Goal: Task Accomplishment & Management: Use online tool/utility

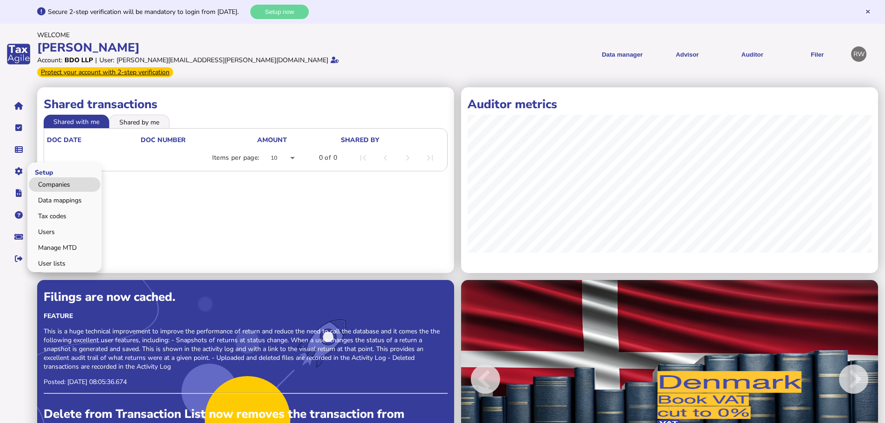
click at [39, 177] on link "Companies" at bounding box center [64, 184] width 71 height 14
select select
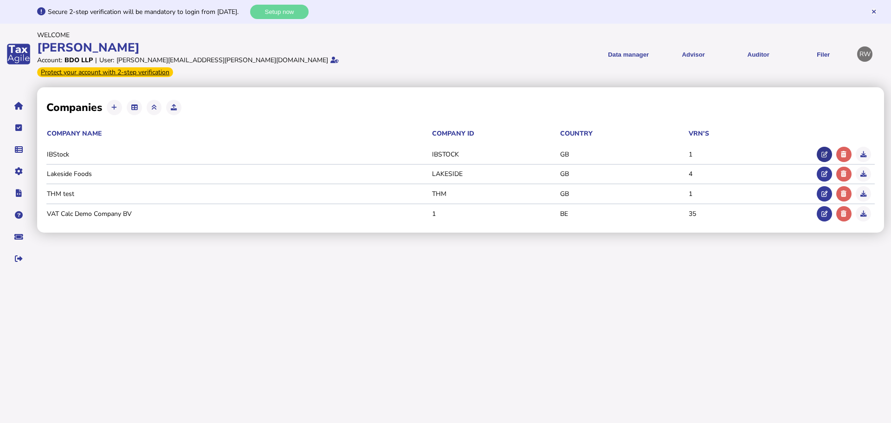
click at [824, 147] on button at bounding box center [824, 154] width 15 height 15
type input "*******"
type input "**********"
select select "**"
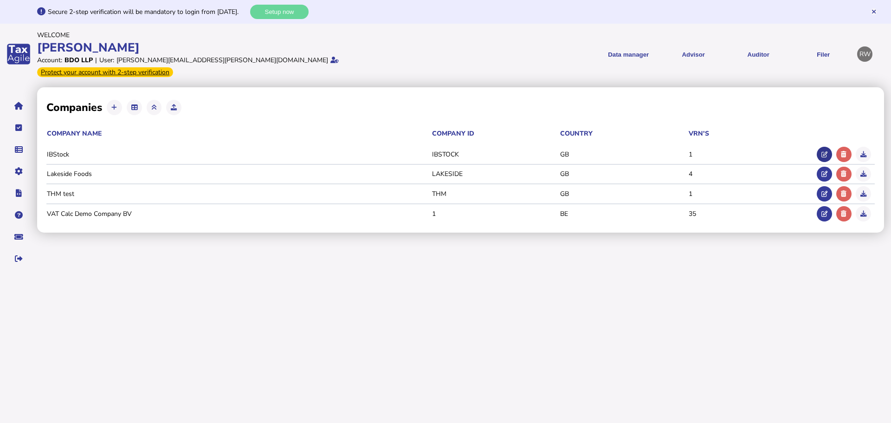
select select
type input "**********"
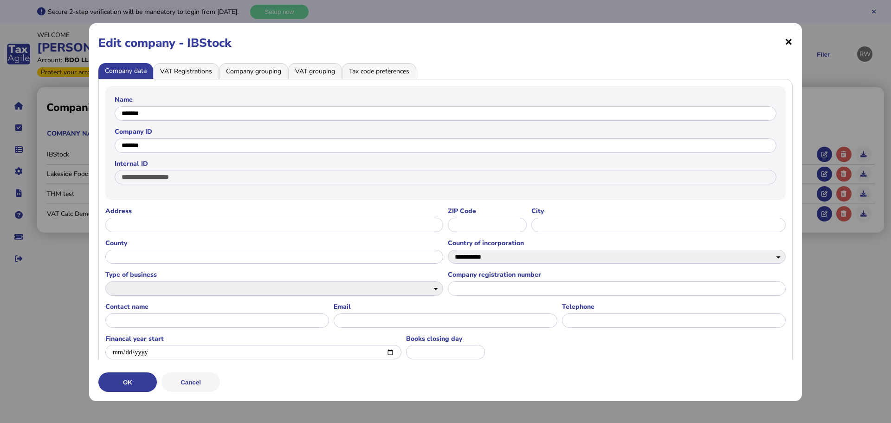
click at [785, 42] on span "×" at bounding box center [789, 41] width 8 height 18
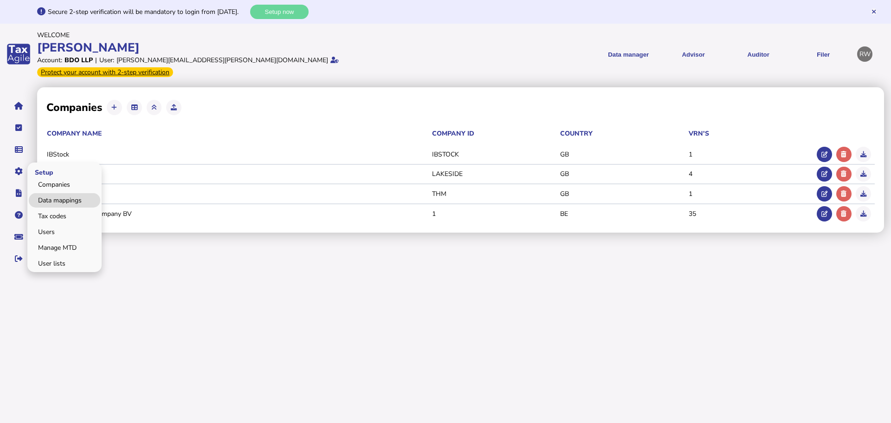
click at [61, 194] on link "Data mappings" at bounding box center [64, 200] width 71 height 14
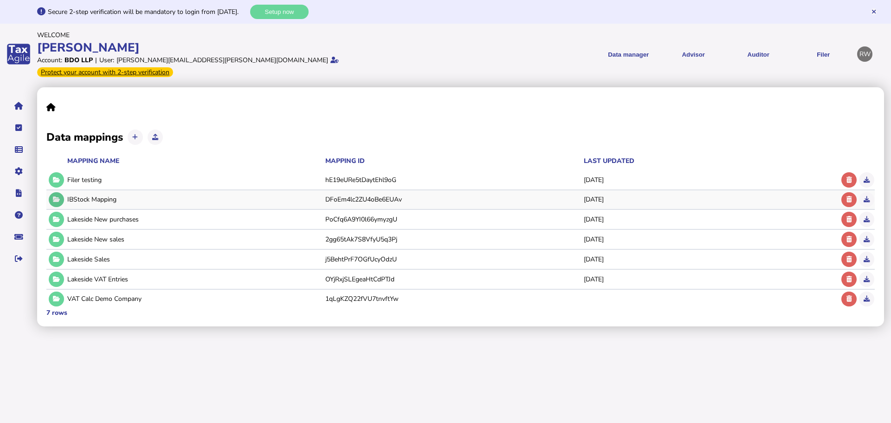
click at [61, 192] on button at bounding box center [56, 199] width 15 height 15
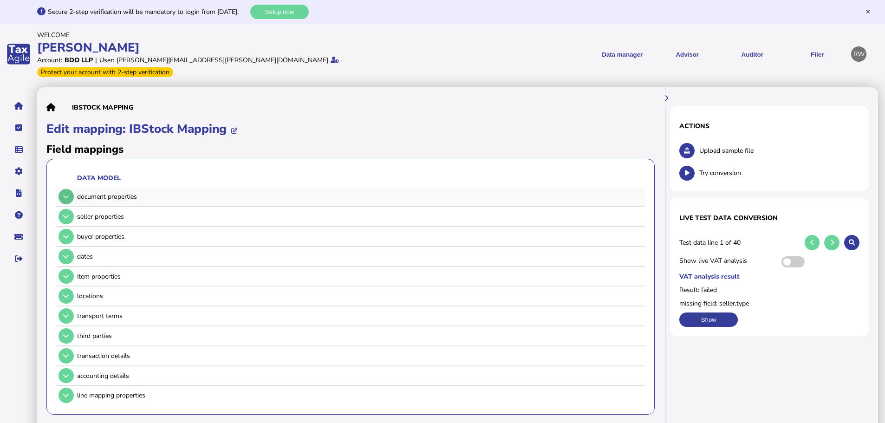
click at [69, 189] on button at bounding box center [65, 196] width 15 height 15
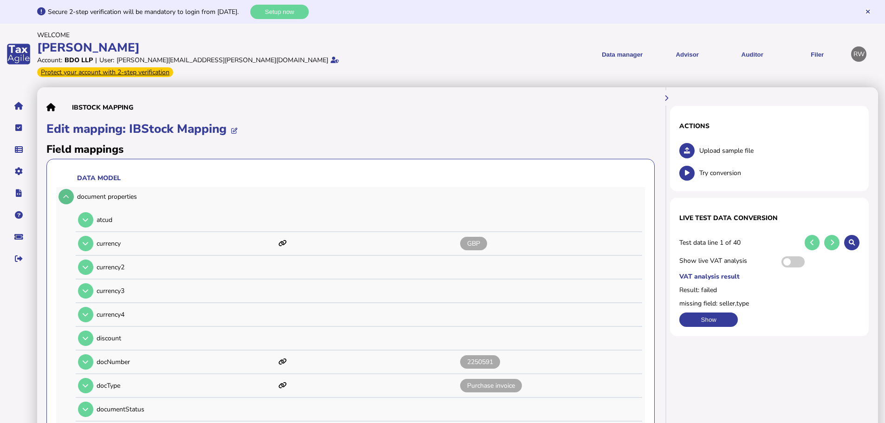
click at [69, 189] on button at bounding box center [65, 196] width 15 height 15
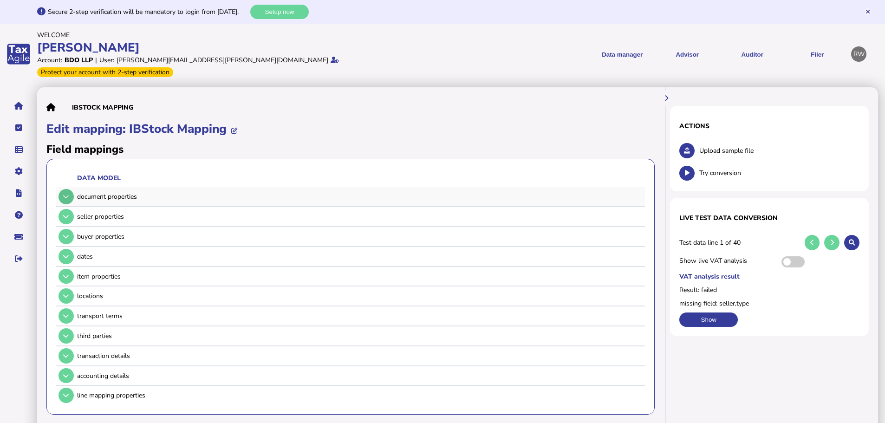
click at [68, 194] on icon at bounding box center [66, 197] width 6 height 6
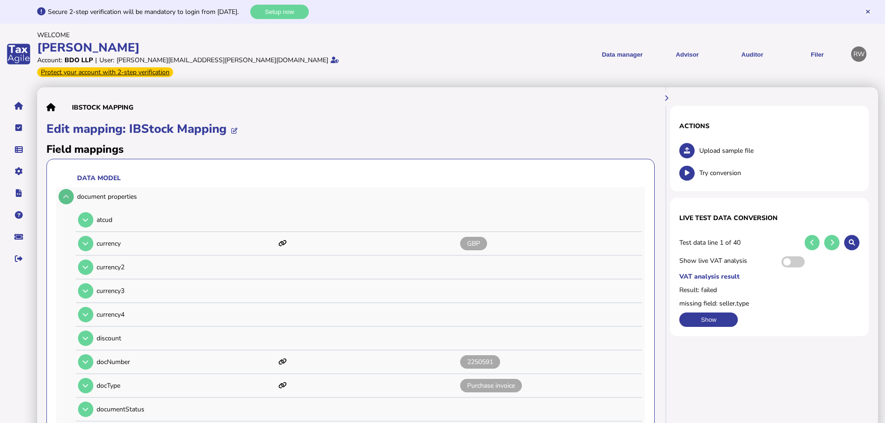
click at [68, 194] on icon at bounding box center [66, 197] width 6 height 6
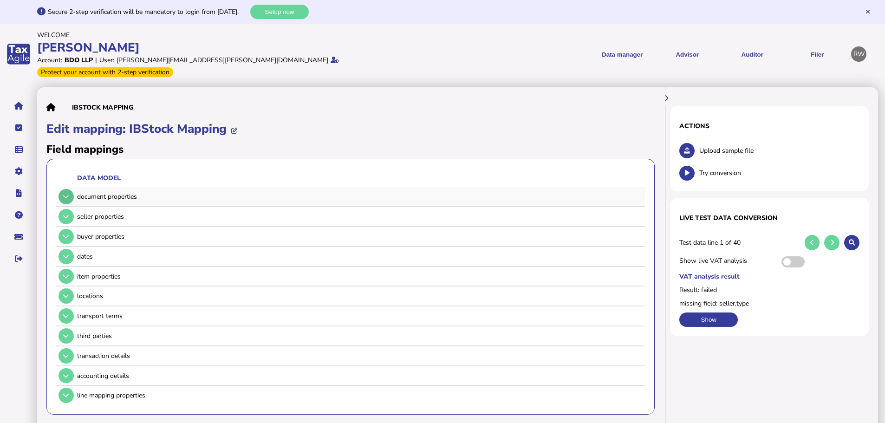
click at [63, 189] on button at bounding box center [65, 196] width 15 height 15
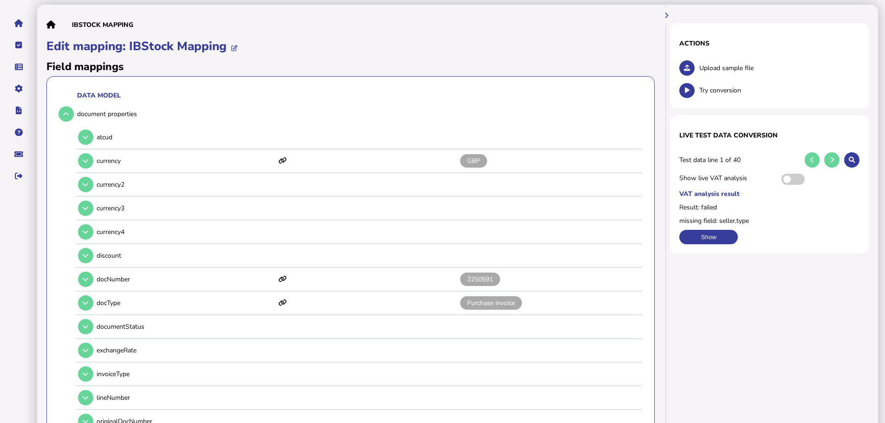
scroll to position [46, 0]
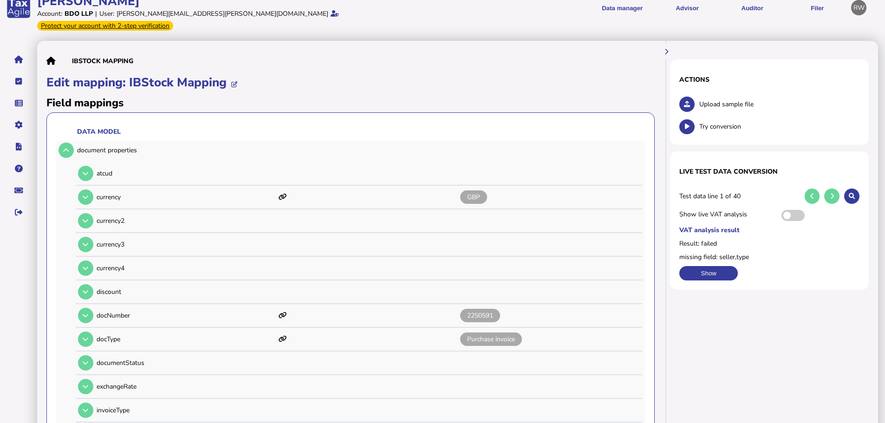
click at [65, 141] on td at bounding box center [65, 150] width 18 height 19
click at [66, 147] on icon at bounding box center [66, 150] width 6 height 6
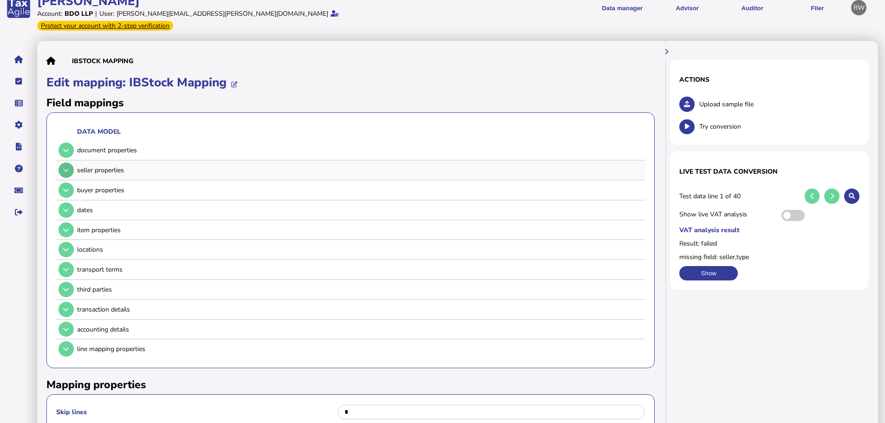
click at [69, 163] on button at bounding box center [65, 169] width 15 height 15
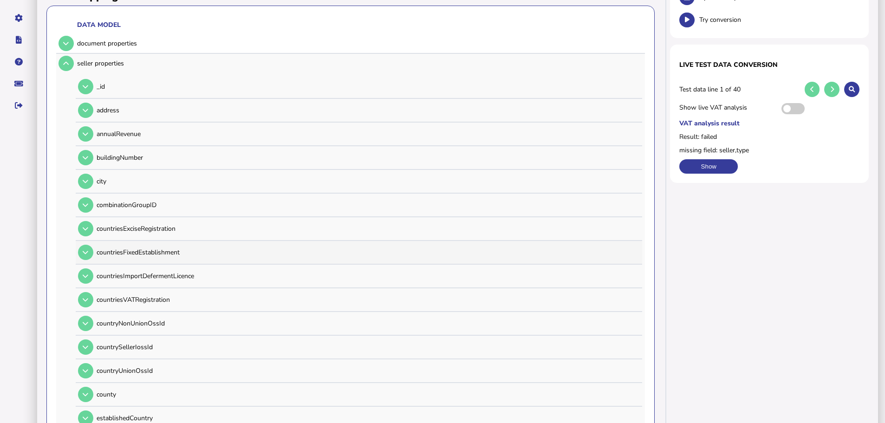
scroll to position [0, 0]
